Goal: Find specific page/section: Find specific page/section

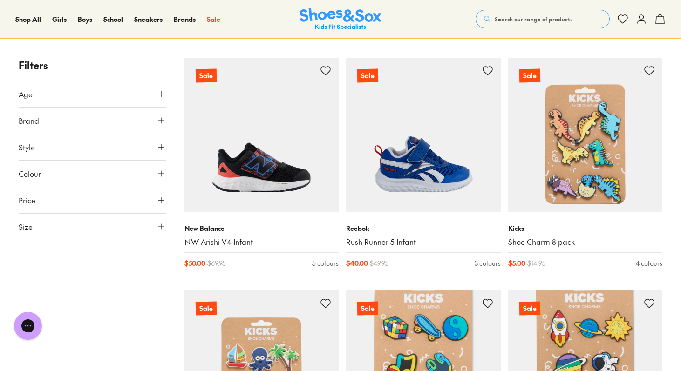
scroll to position [131, 0]
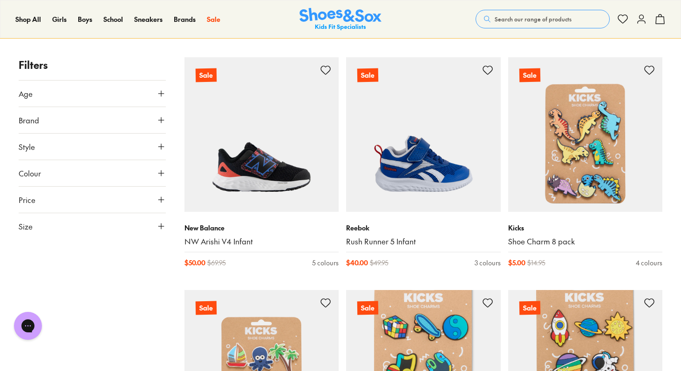
click at [158, 228] on icon at bounding box center [161, 226] width 9 height 9
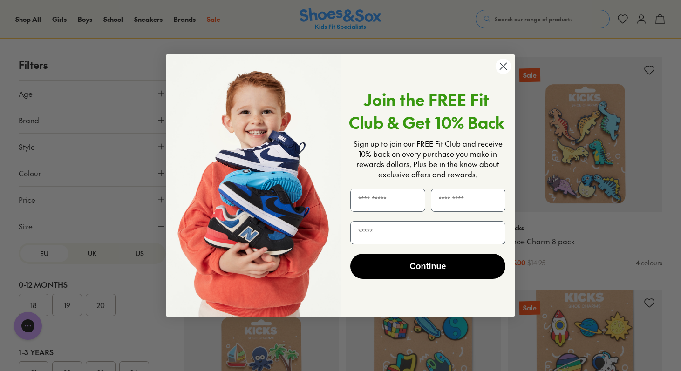
click at [501, 66] on circle "Close dialog" at bounding box center [503, 66] width 15 height 15
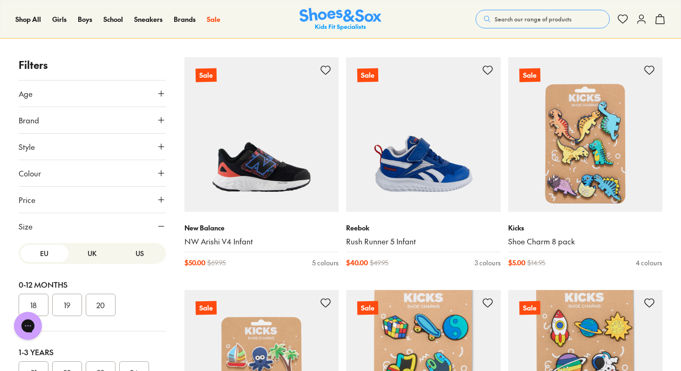
click at [85, 253] on button "UK" at bounding box center [92, 253] width 48 height 17
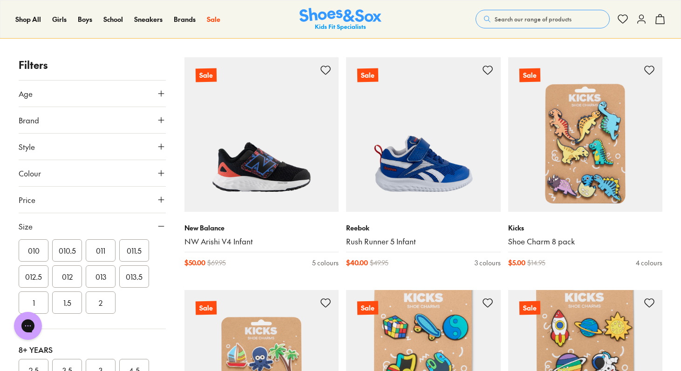
scroll to position [270, 0]
click at [100, 277] on button "013" at bounding box center [101, 275] width 30 height 22
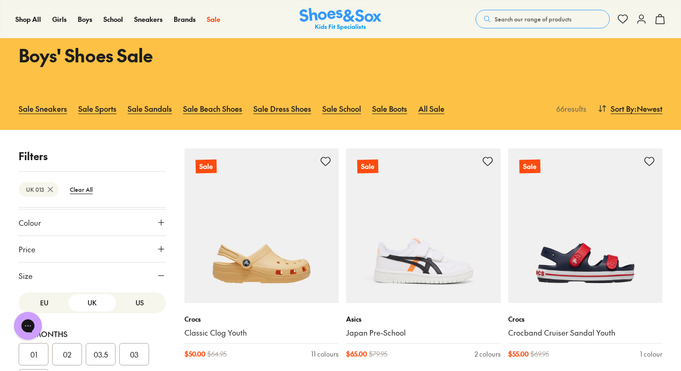
click at [126, 303] on button "US" at bounding box center [140, 302] width 48 height 17
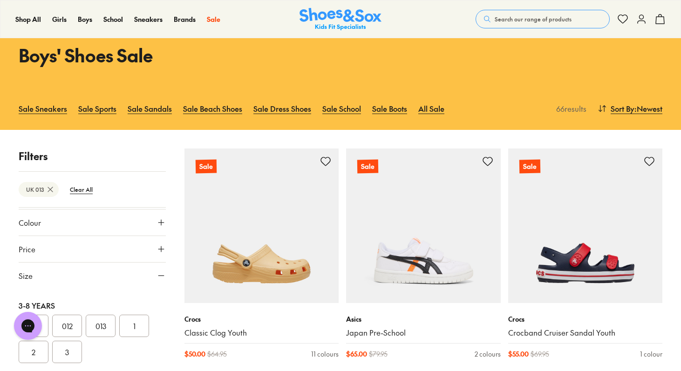
scroll to position [191, 0]
click at [109, 321] on button "013" at bounding box center [101, 325] width 30 height 22
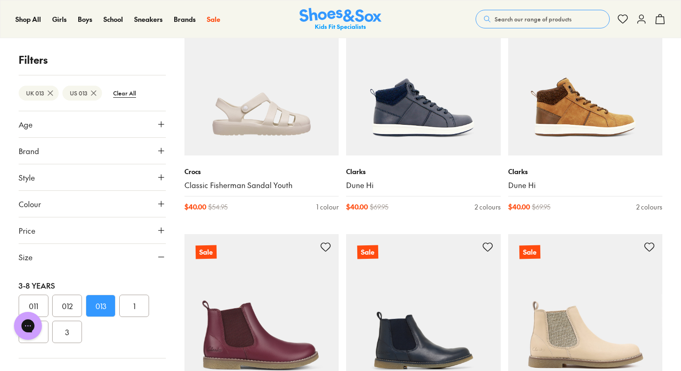
click at [119, 207] on button "Colour" at bounding box center [92, 204] width 147 height 26
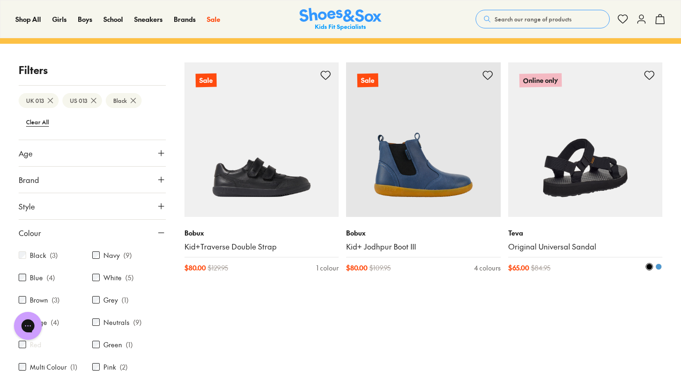
scroll to position [126, 0]
